Goal: Transaction & Acquisition: Download file/media

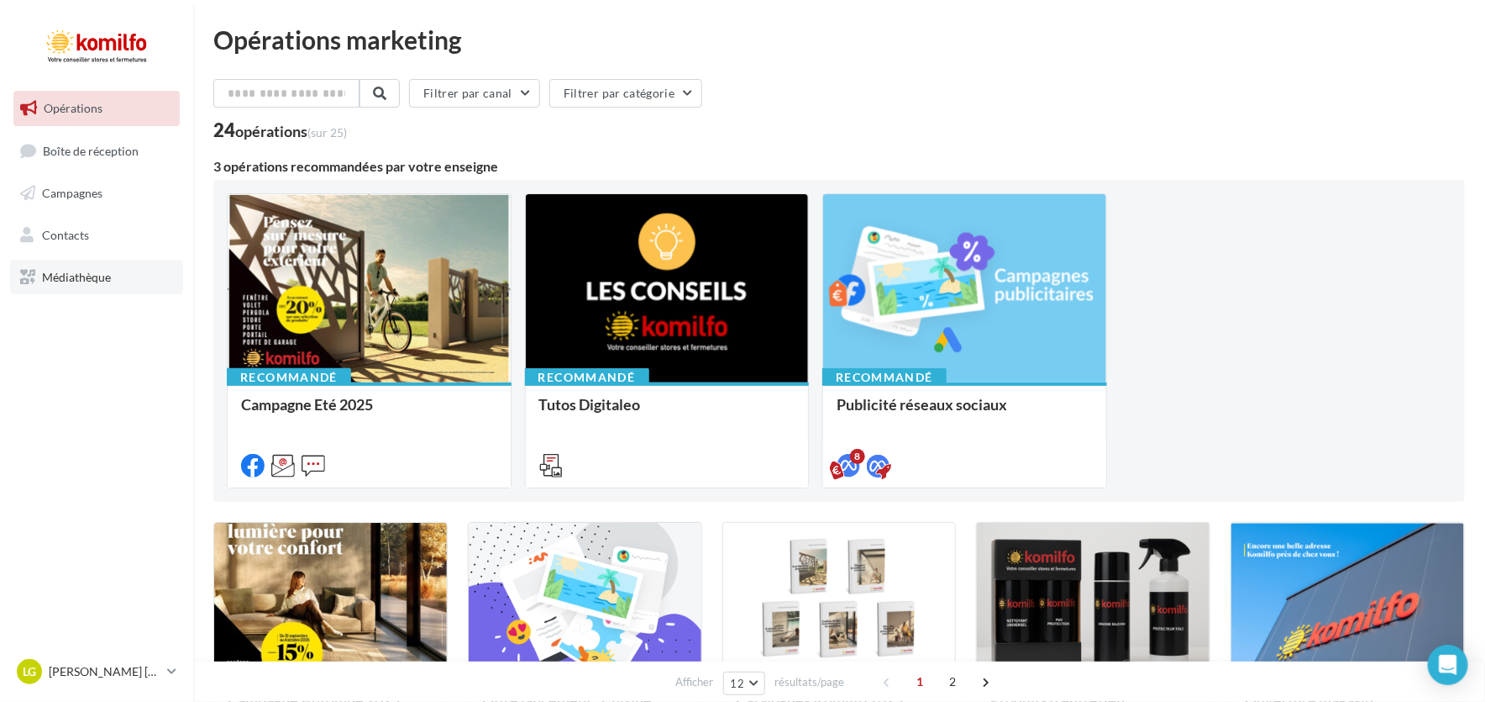
click at [113, 280] on link "Médiathèque" at bounding box center [96, 277] width 173 height 35
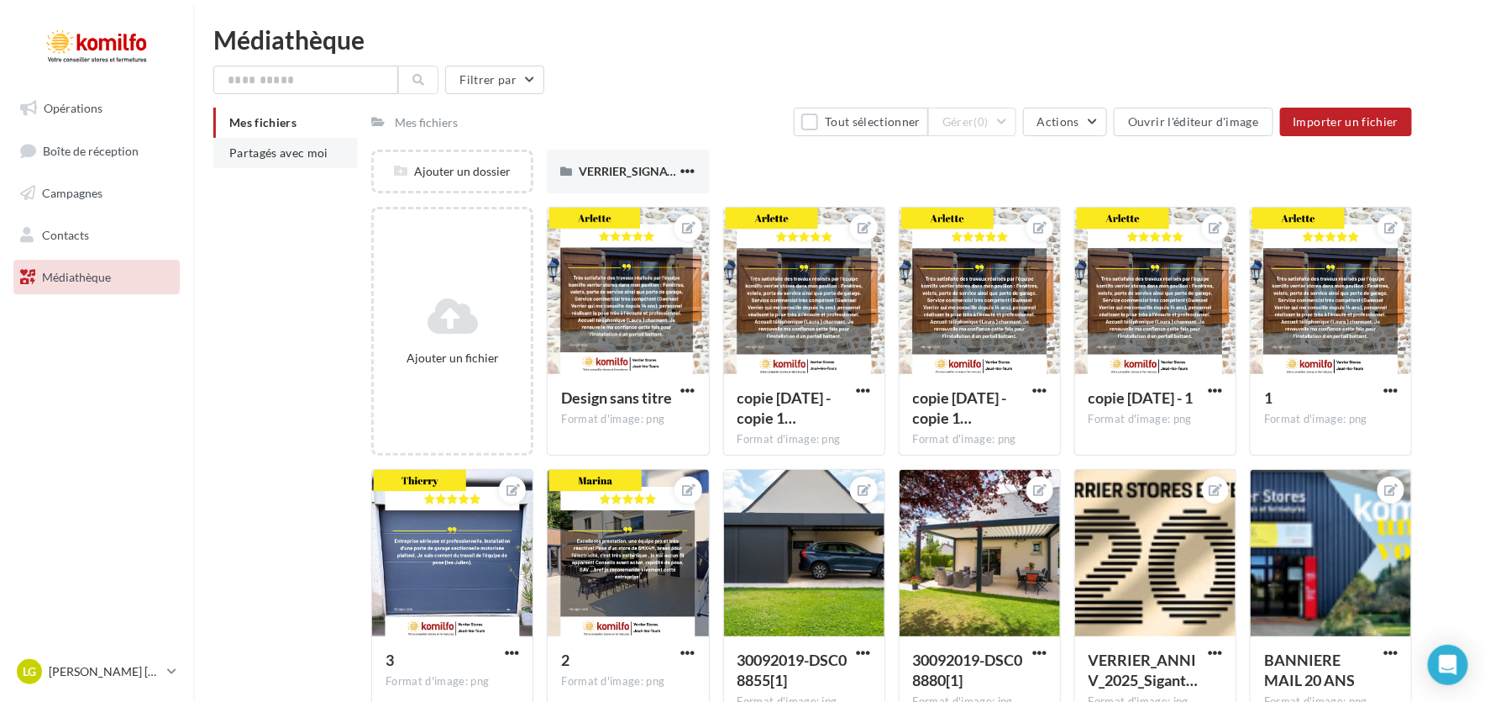
click at [307, 155] on span "Partagés avec moi" at bounding box center [278, 152] width 99 height 14
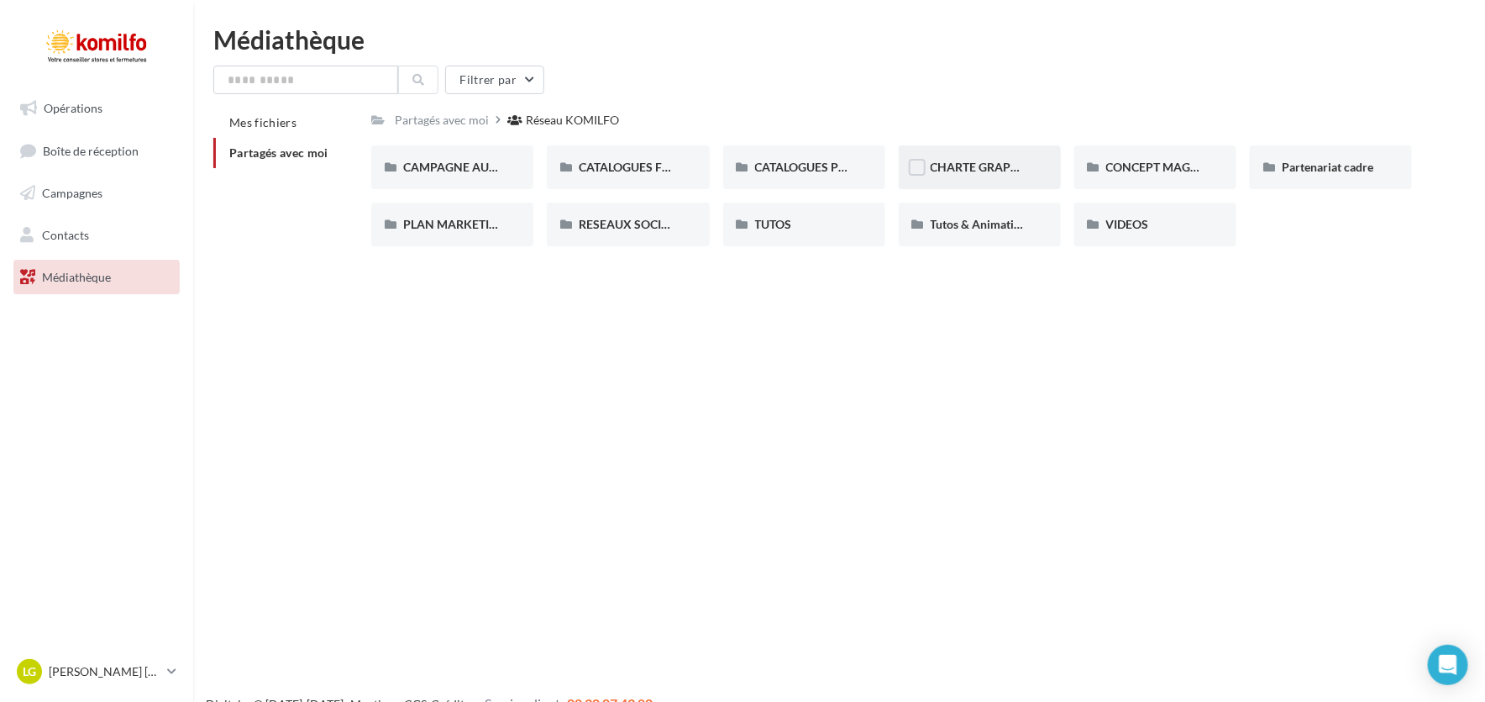
click at [991, 174] on div "CHARTE GRAPHIQUE" at bounding box center [980, 167] width 98 height 17
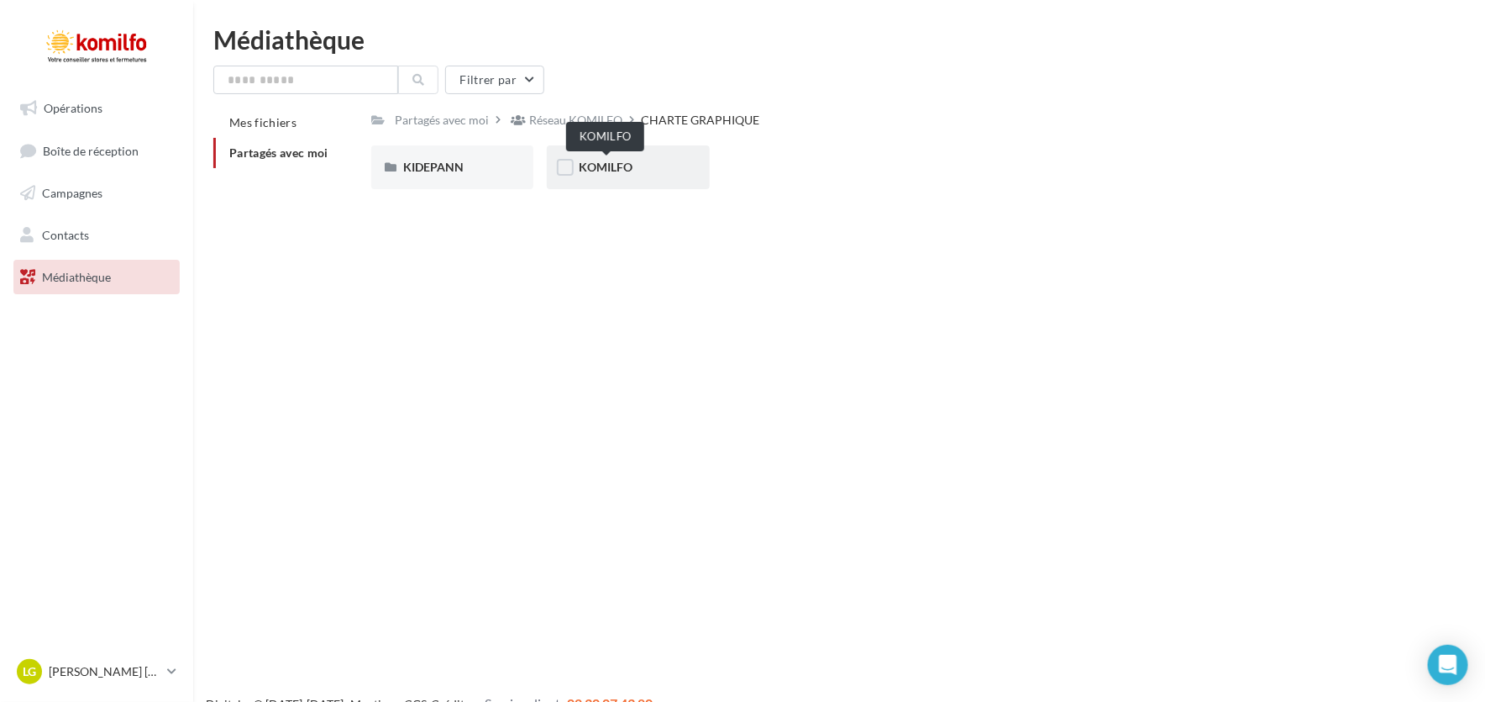
click at [615, 165] on span "KOMILFO" at bounding box center [606, 167] width 54 height 14
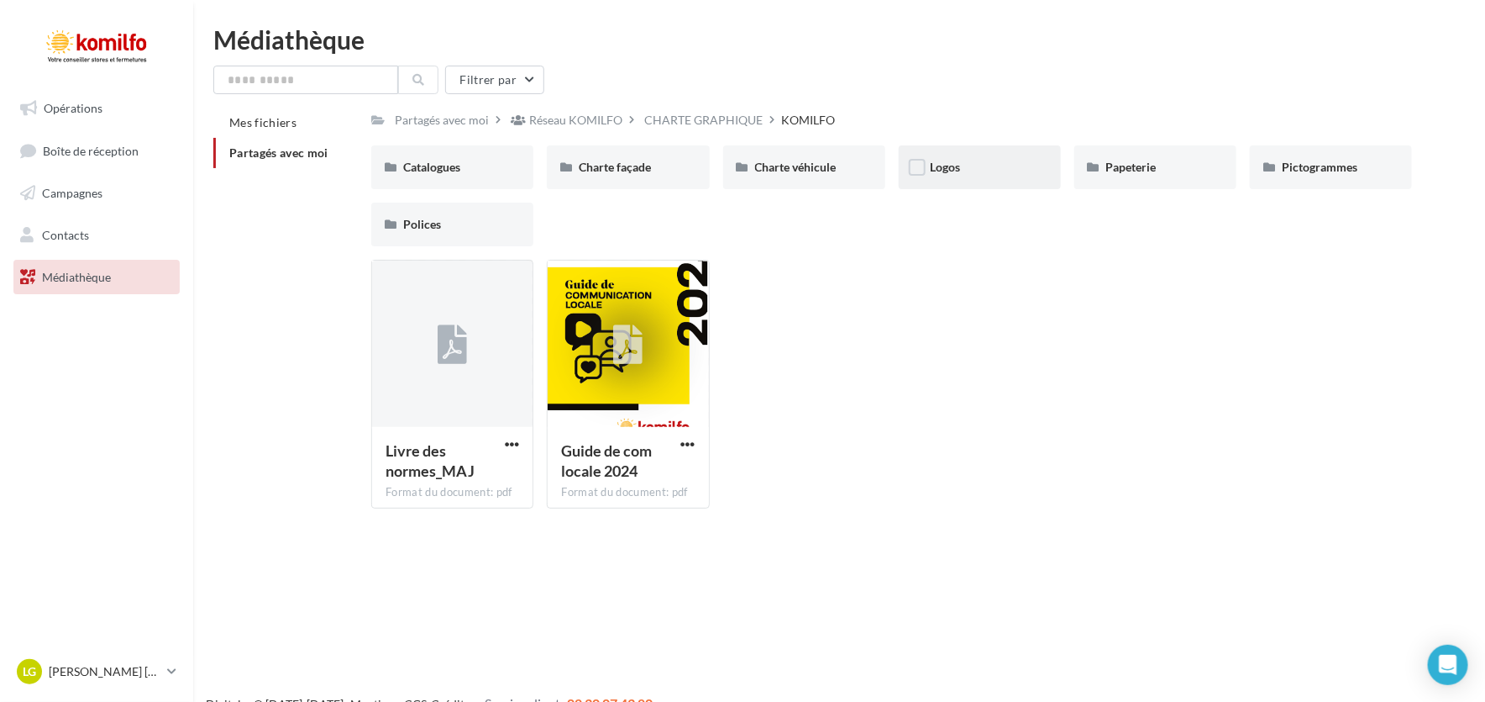
click at [1028, 174] on div "Logos" at bounding box center [980, 167] width 98 height 17
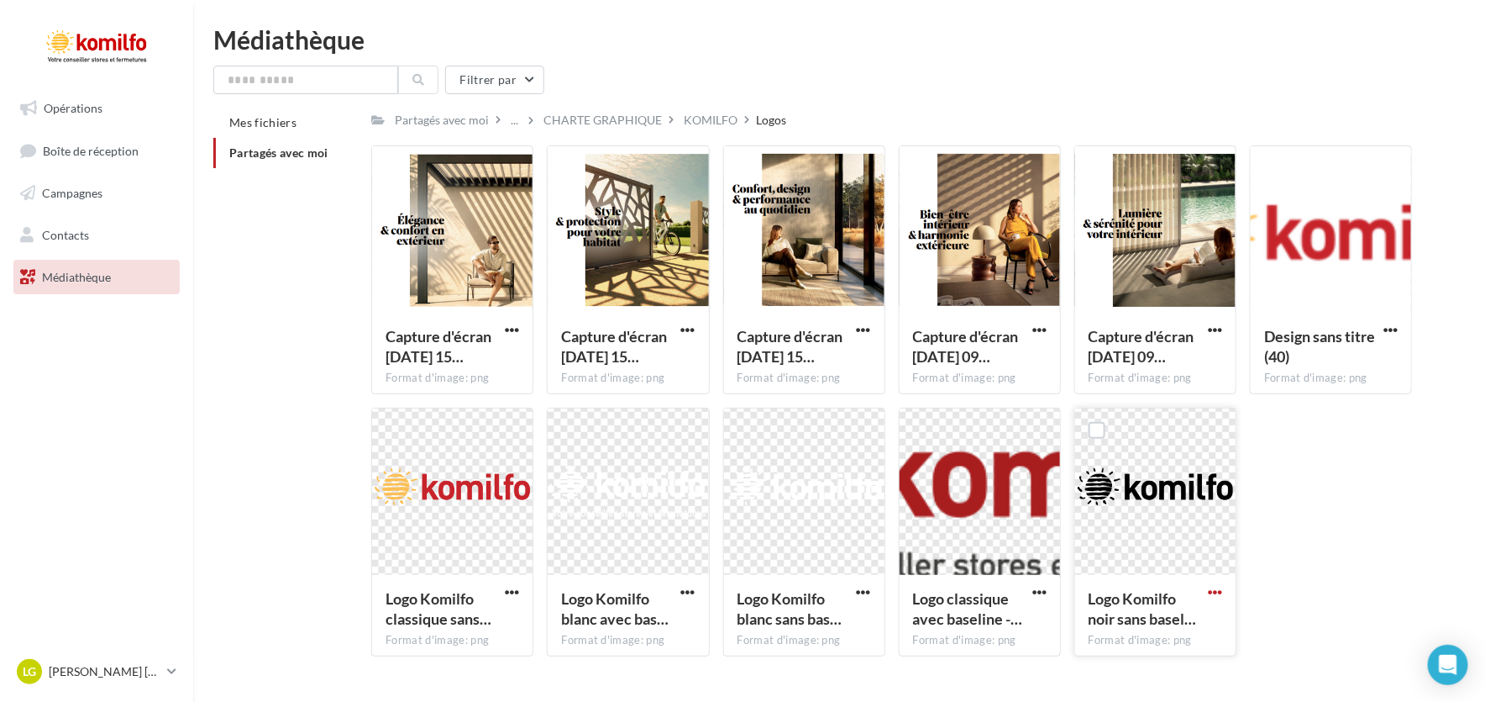
click at [1211, 591] on span "button" at bounding box center [1215, 592] width 14 height 14
click at [1164, 628] on button "Télécharger" at bounding box center [1142, 625] width 168 height 44
